Goal: Find contact information: Find contact information

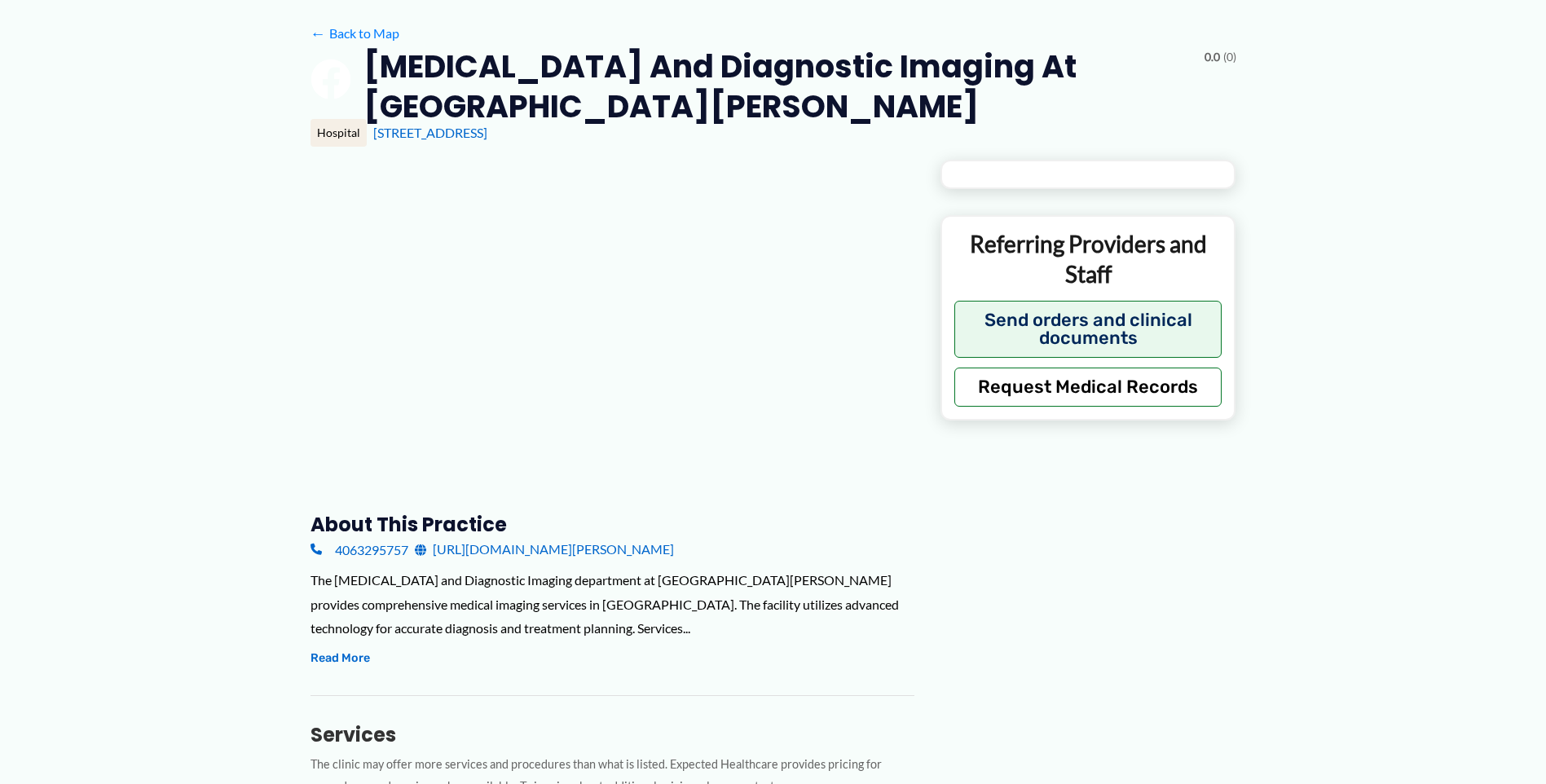
type input "**********"
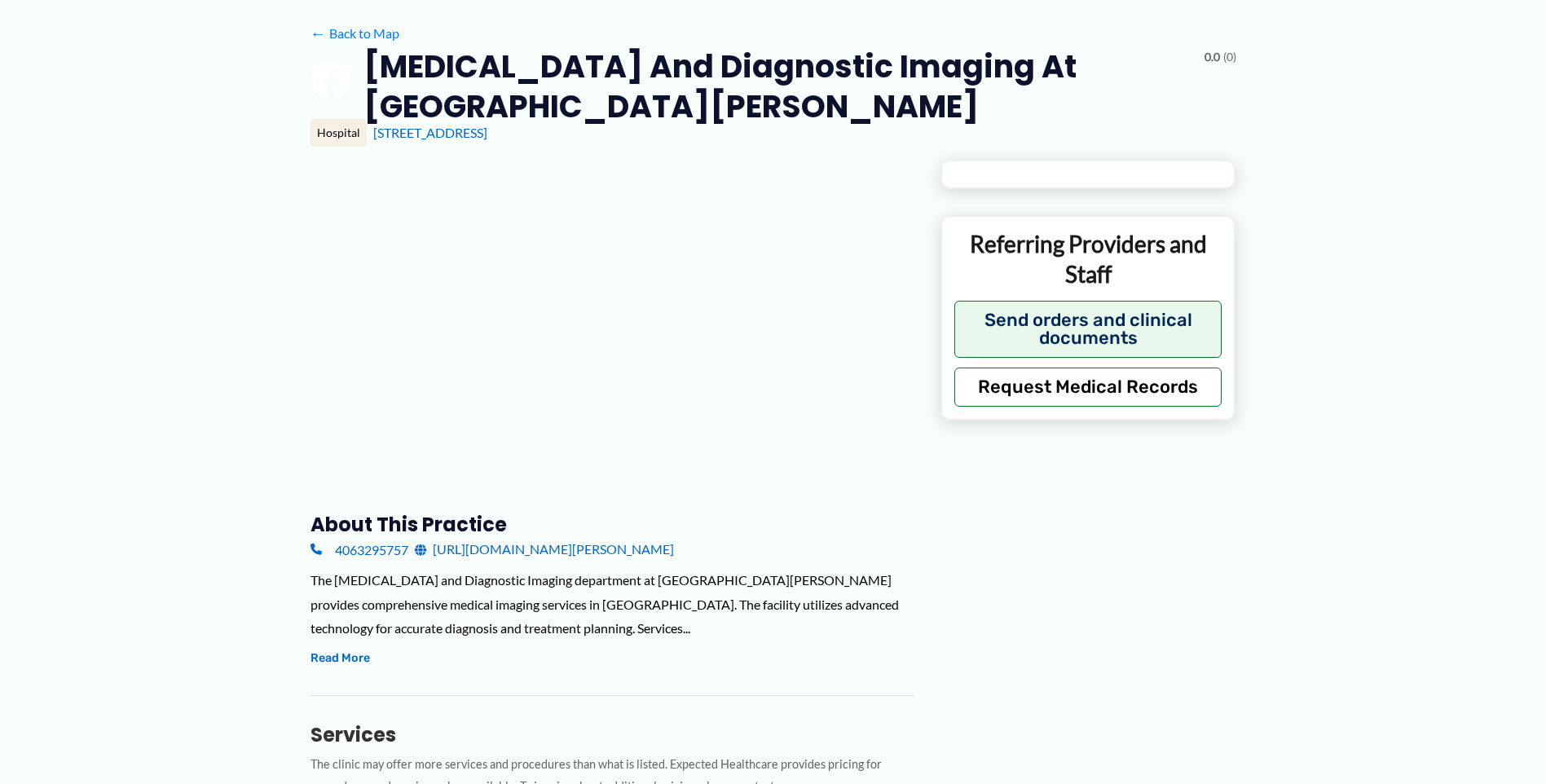
type input "**********"
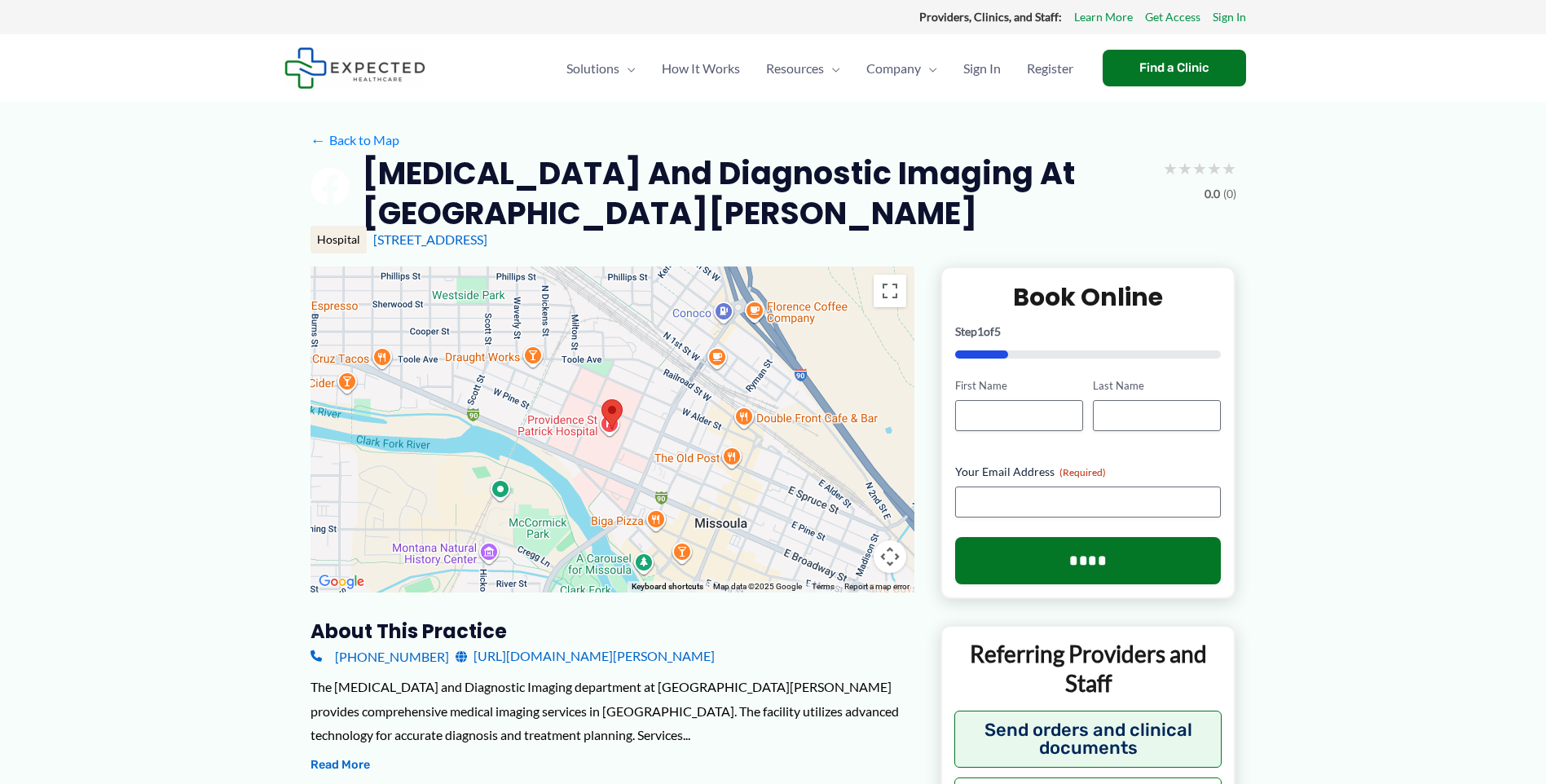
click at [664, 656] on link "[URL][DOMAIN_NAME][PERSON_NAME]" at bounding box center [585, 655] width 259 height 25
